Goal: Information Seeking & Learning: Learn about a topic

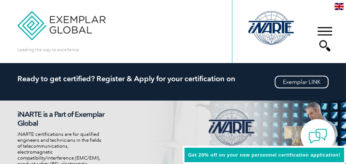
click at [342, 5] on img at bounding box center [339, 6] width 9 height 7
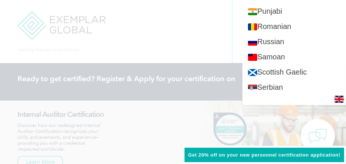
scroll to position [1089, 0]
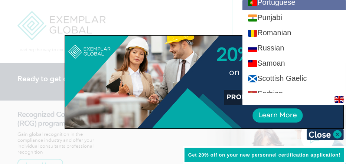
click at [297, 10] on link "Portuguese" at bounding box center [294, 2] width 104 height 15
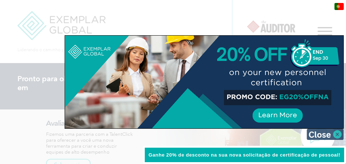
click at [339, 133] on img at bounding box center [325, 134] width 37 height 11
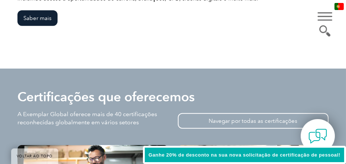
scroll to position [967, 0]
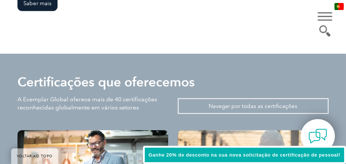
click at [252, 103] on font "Navegar por todas as certificações" at bounding box center [253, 106] width 89 height 7
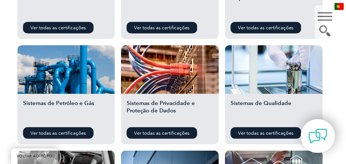
scroll to position [604, 0]
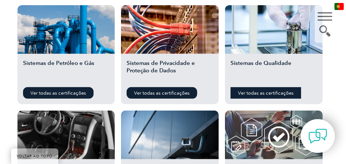
click at [271, 93] on font "Ver todas as certificações" at bounding box center [266, 93] width 56 height 6
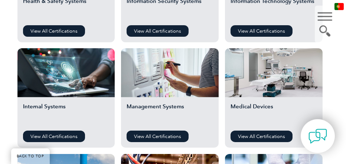
scroll to position [434, 0]
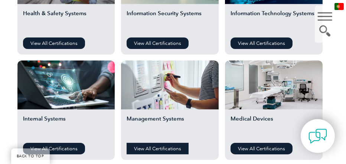
click at [158, 148] on link "View All Certifications" at bounding box center [158, 149] width 62 height 12
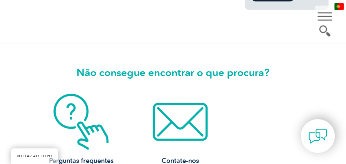
scroll to position [645, 0]
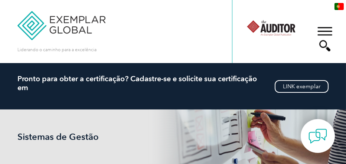
click at [331, 29] on div "▼" at bounding box center [325, 38] width 20 height 37
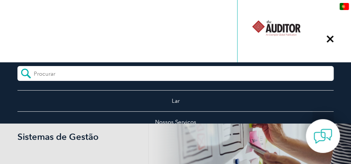
click at [331, 29] on div "▼" at bounding box center [330, 38] width 20 height 37
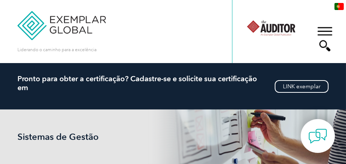
click at [197, 28] on div "Liderando o caminho para a excelência" at bounding box center [173, 31] width 312 height 63
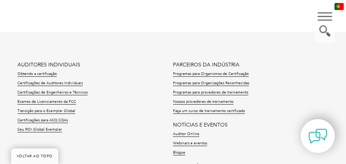
scroll to position [846, 0]
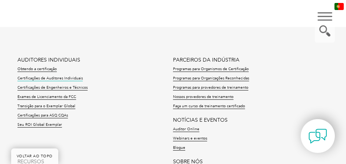
click at [45, 76] on font "Certificações de Auditores Individuais" at bounding box center [49, 78] width 65 height 4
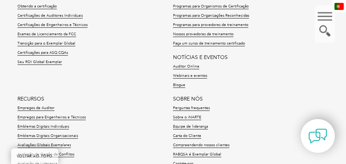
scroll to position [1128, 0]
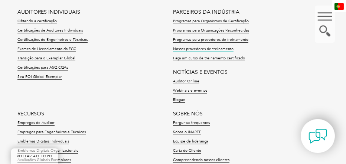
click at [198, 49] on font "Nossos provedores de treinamento" at bounding box center [203, 49] width 61 height 4
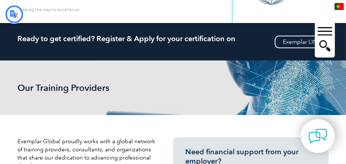
type input "Procurar"
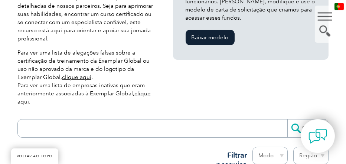
scroll to position [282, 0]
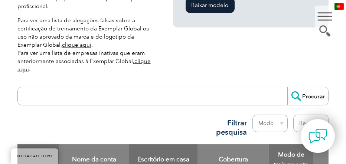
click at [62, 45] on font "clique aqui" at bounding box center [76, 45] width 29 height 7
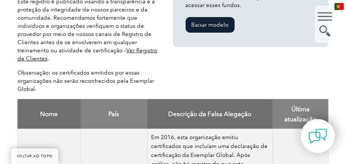
scroll to position [282, 0]
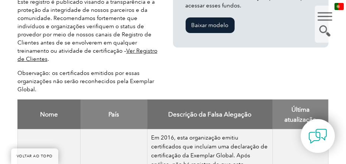
click at [140, 48] on font "Ver Registro de Clientes" at bounding box center [87, 55] width 140 height 15
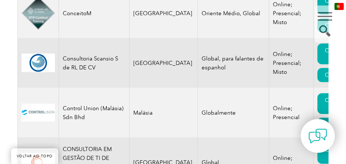
scroll to position [3222, 0]
